Goal: Transaction & Acquisition: Purchase product/service

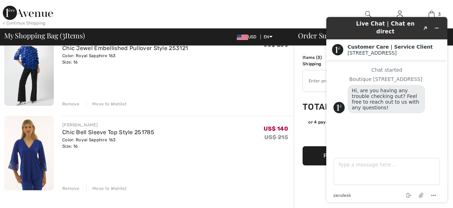
scroll to position [158, 0]
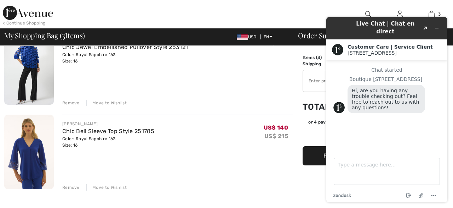
click at [31, 152] on img at bounding box center [29, 151] width 50 height 74
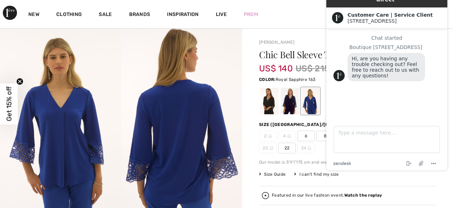
scroll to position [11, 0]
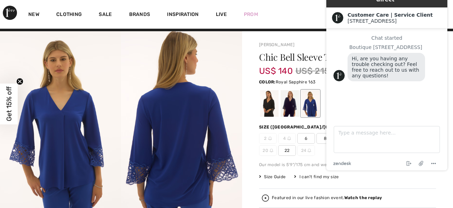
click at [307, 9] on div "New Clothing Sale Brands Inspiration Live Prom Katharina Hi, Katharina! 230 Rew…" at bounding box center [226, 14] width 453 height 28
click at [289, 7] on div "New Clothing Sale Brands Inspiration Live Prom Katharina Hi, Katharina! 230 Rew…" at bounding box center [226, 14] width 453 height 28
click at [421, 99] on div "Chat started Boutique 1ère Avenue Hi, are you having any trouble checking out? …" at bounding box center [387, 71] width 107 height 72
click at [338, 28] on main "Chat started Boutique 1ère Avenue Hi, are you having any trouble checking out? …" at bounding box center [388, 73] width 116 height 90
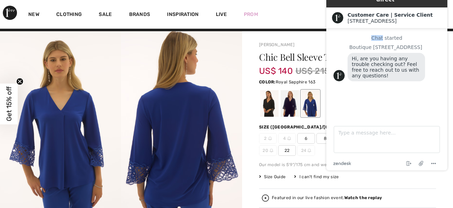
click at [338, 28] on main "Chat started Boutique 1ère Avenue Hi, are you having any trouble checking out? …" at bounding box center [388, 73] width 116 height 90
click at [224, 55] on img at bounding box center [181, 122] width 121 height 182
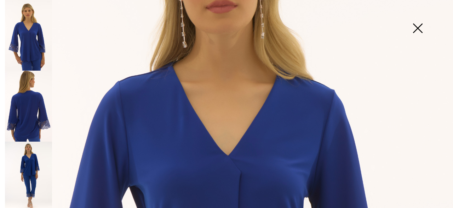
scroll to position [140, 0]
click at [418, 27] on img at bounding box center [417, 29] width 35 height 36
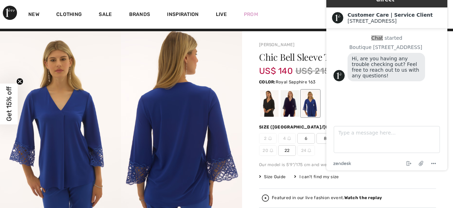
click at [289, 182] on div "Chic Bell Sleeve Top Style 251785 US$ 140 US$ 215 Color: Royal Sapphire 163 Siz…" at bounding box center [347, 172] width 177 height 240
click at [288, 1] on div "New Clothing Sale Brands Inspiration Live Prom Katharina Hi, Katharina! 230 Rew…" at bounding box center [226, 14] width 453 height 28
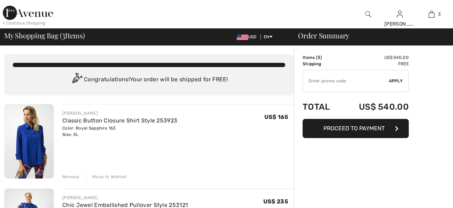
scroll to position [158, 0]
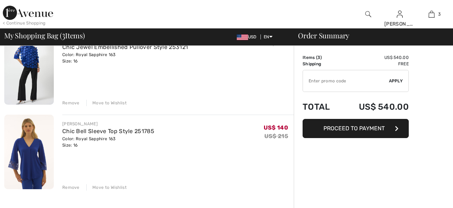
checkbox input "true"
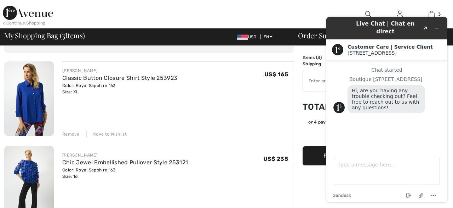
scroll to position [39, 0]
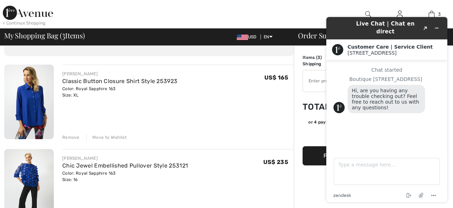
click at [69, 135] on div "Remove" at bounding box center [70, 137] width 17 height 6
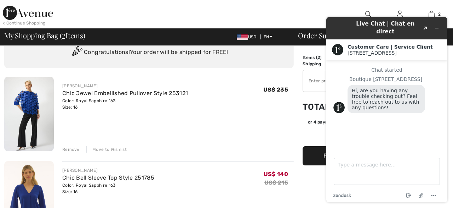
scroll to position [27, 0]
click at [33, 98] on img at bounding box center [29, 114] width 50 height 74
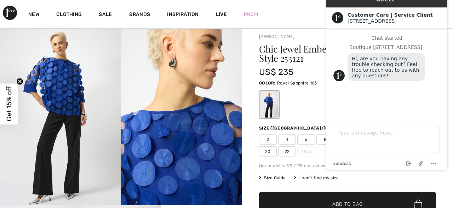
scroll to position [23, 0]
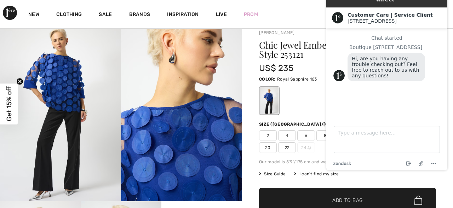
click at [170, 137] on img at bounding box center [181, 110] width 121 height 182
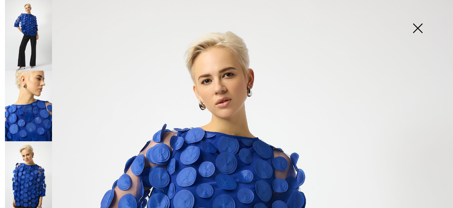
scroll to position [0, 0]
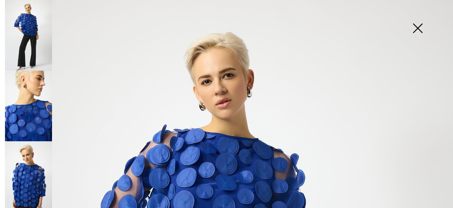
click at [417, 26] on img at bounding box center [417, 29] width 35 height 36
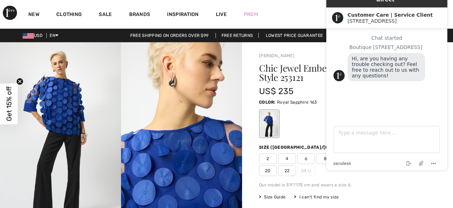
click at [376, 180] on div "Chic Jewel Embellished Pullover Style 253121 US$ 235 Color: Royal Sapphire 163 …" at bounding box center [347, 173] width 177 height 221
click at [299, 6] on div "New Clothing Sale Brands Inspiration Live Prom Katharina Hi, Katharina! 230 Rew…" at bounding box center [226, 14] width 453 height 28
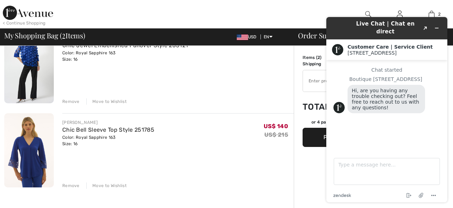
scroll to position [76, 0]
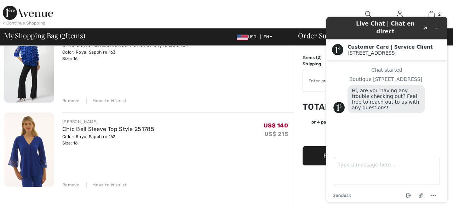
click at [70, 98] on div "Remove" at bounding box center [70, 100] width 17 height 6
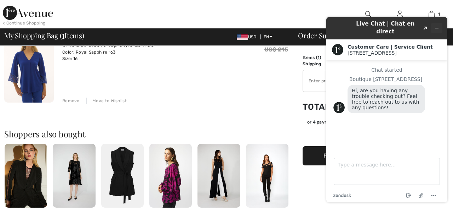
click at [437, 26] on icon "Minimize widget" at bounding box center [437, 28] width 5 height 5
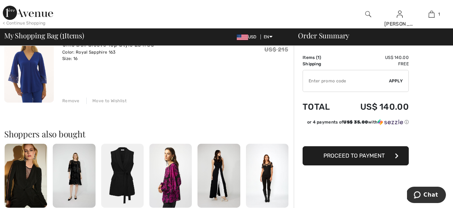
drag, startPoint x: 355, startPoint y: 153, endPoint x: 329, endPoint y: 165, distance: 28.0
click at [329, 165] on div "Order Summary Details Items ( 1 ) US$ 140.00 Promo code US$ 0.00 Shipping Free …" at bounding box center [373, 181] width 159 height 423
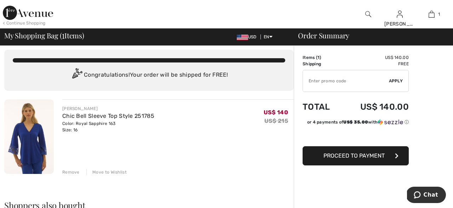
scroll to position [15, 0]
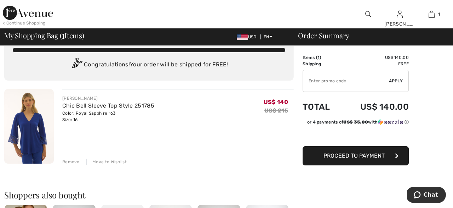
click at [28, 118] on img at bounding box center [29, 126] width 50 height 74
click at [27, 130] on img at bounding box center [29, 126] width 50 height 74
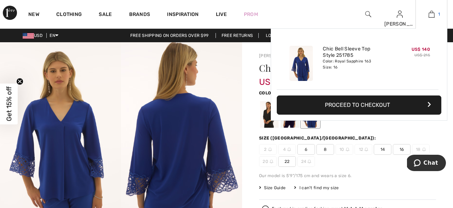
click at [430, 11] on img at bounding box center [432, 14] width 6 height 9
click at [372, 102] on button "Proceed to Checkout" at bounding box center [359, 104] width 165 height 19
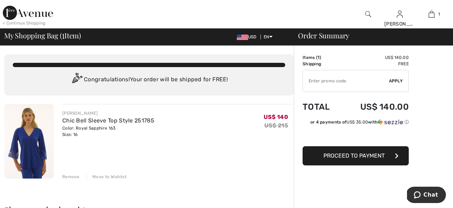
click at [352, 151] on button "Proceed to Payment" at bounding box center [356, 155] width 106 height 19
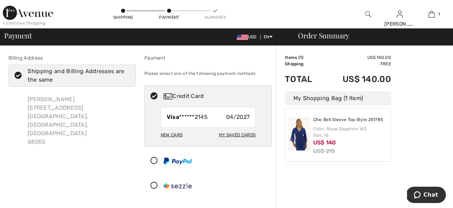
click at [238, 132] on div "My Saved Cards" at bounding box center [237, 135] width 37 height 12
radio input "true"
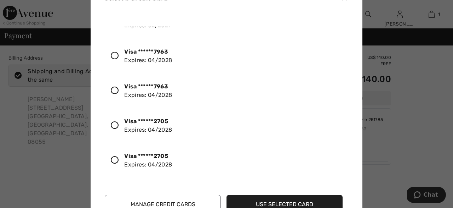
scroll to position [151, 0]
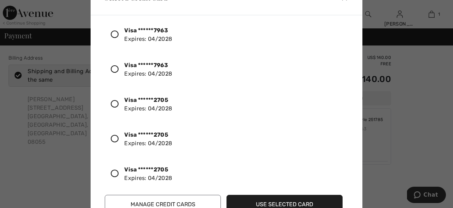
click at [113, 101] on icon at bounding box center [115, 104] width 8 height 8
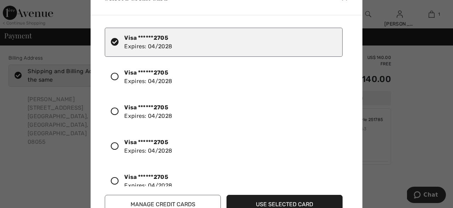
scroll to position [214, 0]
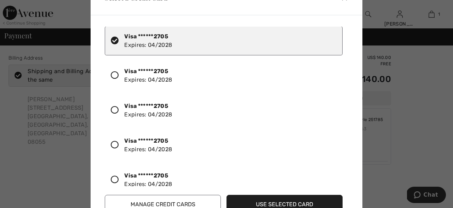
click at [278, 199] on button "Use Selected Card" at bounding box center [285, 203] width 116 height 19
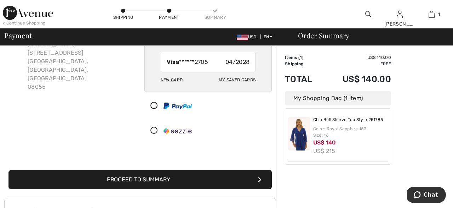
scroll to position [56, 0]
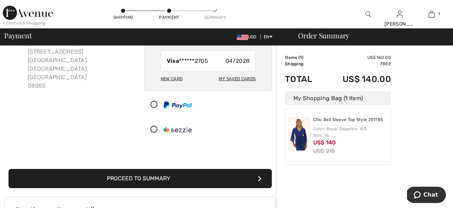
click at [185, 175] on button "Proceed to Summary" at bounding box center [141, 178] width 264 height 19
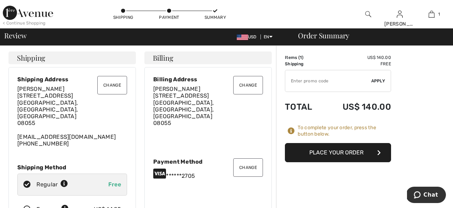
click at [338, 148] on button "Place Your Order" at bounding box center [338, 152] width 106 height 19
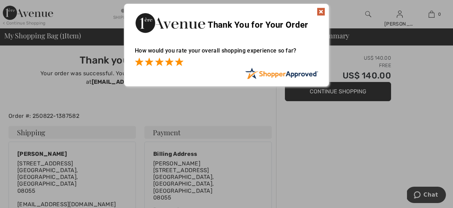
click at [178, 59] on span at bounding box center [179, 61] width 9 height 9
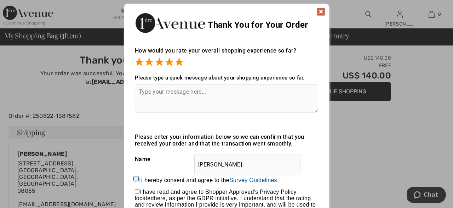
click at [321, 9] on img at bounding box center [321, 11] width 9 height 9
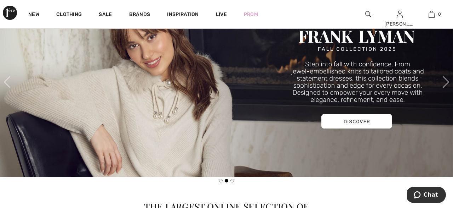
scroll to position [287, 0]
